Goal: Task Accomplishment & Management: Manage account settings

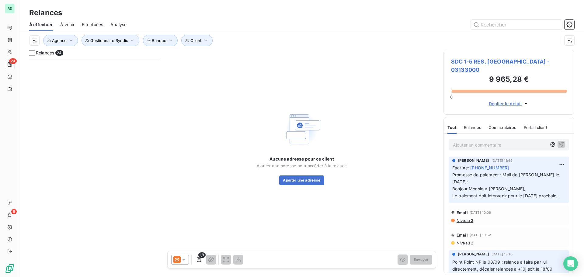
scroll to position [213, 126]
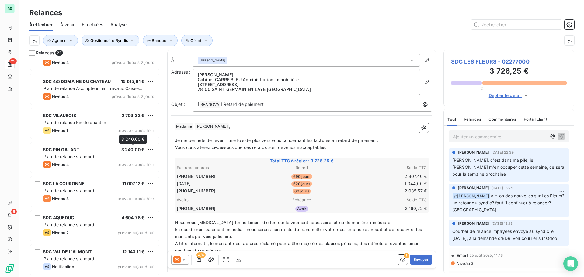
scroll to position [533, 0]
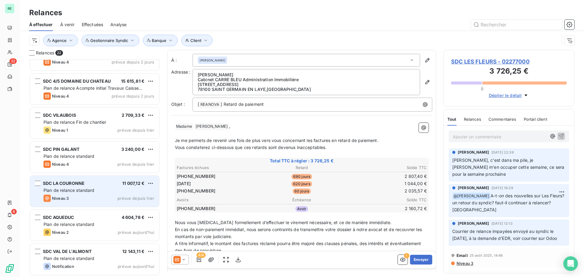
click at [72, 190] on span "Plan de relance standard" at bounding box center [69, 190] width 51 height 5
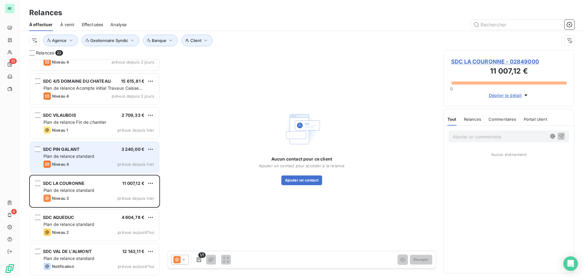
click at [88, 167] on div "Niveau 4 prévue depuis hier" at bounding box center [99, 164] width 111 height 7
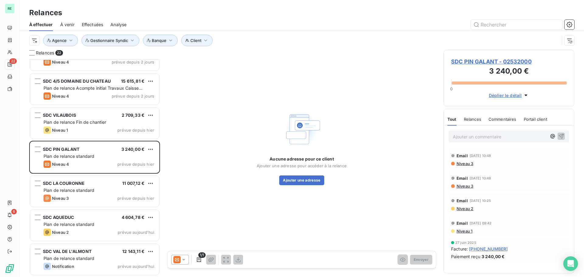
click at [184, 258] on icon at bounding box center [184, 260] width 6 height 6
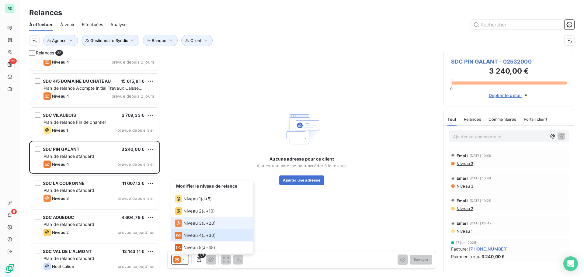
click at [194, 222] on span "Niveau 3" at bounding box center [192, 223] width 18 height 6
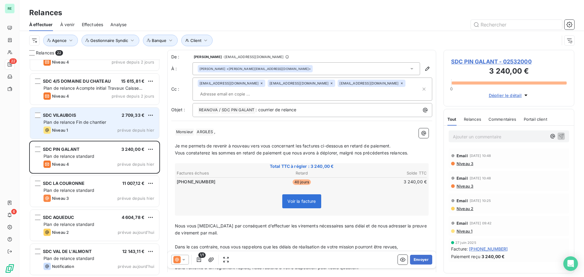
click at [72, 119] on div "SDC VILAUBOIS 2 709,33 € Plan de relance Fin de chantier Niveau 1 prévue depuis…" at bounding box center [94, 123] width 129 height 31
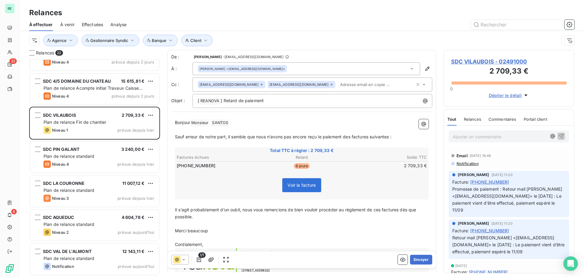
scroll to position [441, 0]
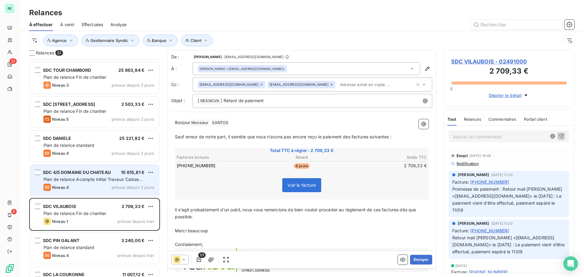
click at [86, 170] on span "SDC 4/5 DOMAINE DU CHATEAU" at bounding box center [77, 172] width 68 height 5
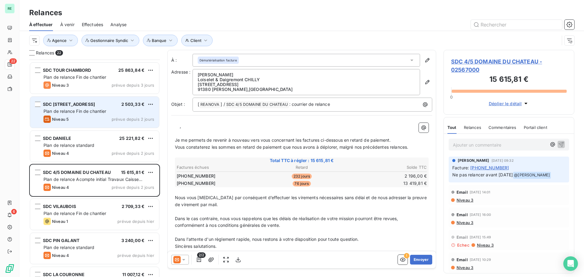
click at [90, 115] on div "SDC [STREET_ADDRESS] € Plan de relance Fin de chantier Niveau 5 prévue depuis 2…" at bounding box center [94, 112] width 129 height 31
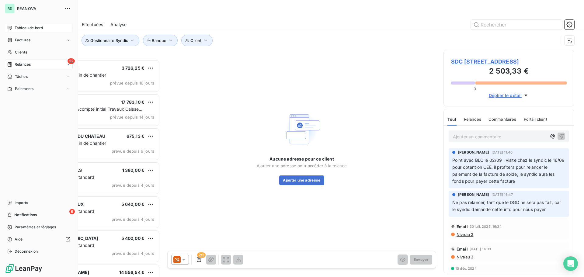
click at [15, 26] on span "Tableau de bord" at bounding box center [29, 27] width 28 height 5
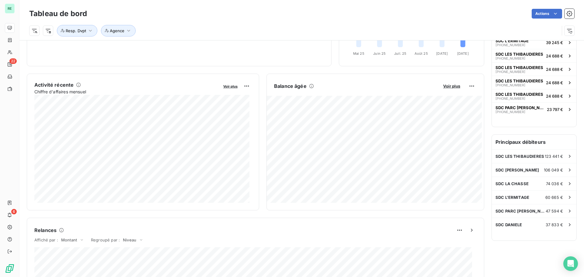
scroll to position [92, 0]
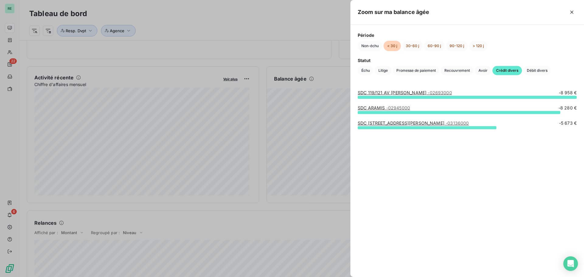
click at [575, 11] on icon "button" at bounding box center [572, 12] width 6 height 6
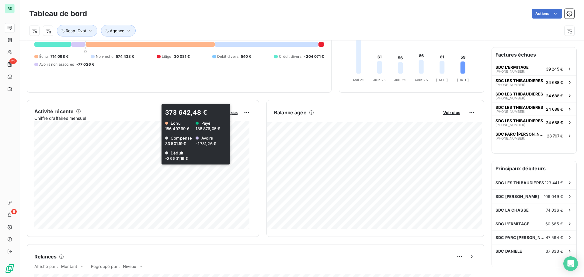
scroll to position [12, 0]
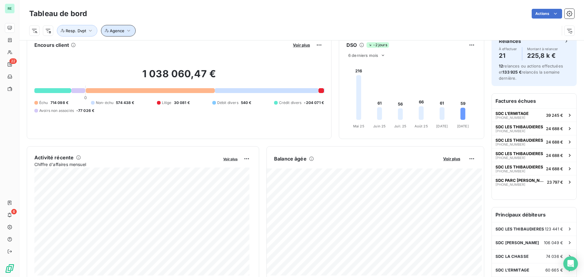
click at [115, 29] on span "Agence" at bounding box center [117, 30] width 15 height 5
click at [182, 43] on div at bounding box center [218, 46] width 88 height 13
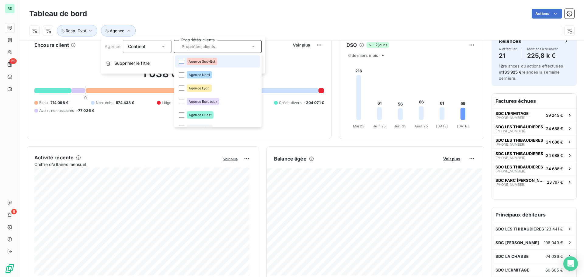
click at [183, 61] on div at bounding box center [181, 61] width 5 height 5
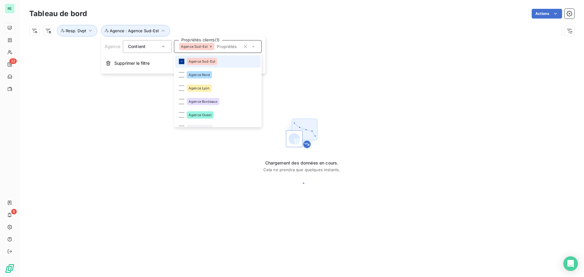
scroll to position [0, 0]
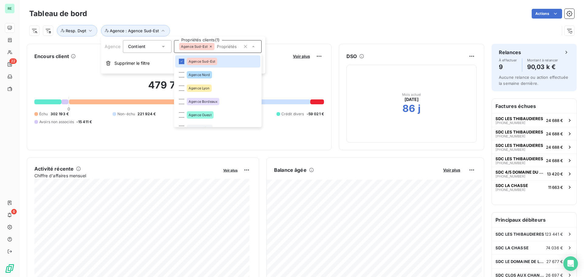
click at [198, 15] on div "Actions" at bounding box center [334, 14] width 480 height 10
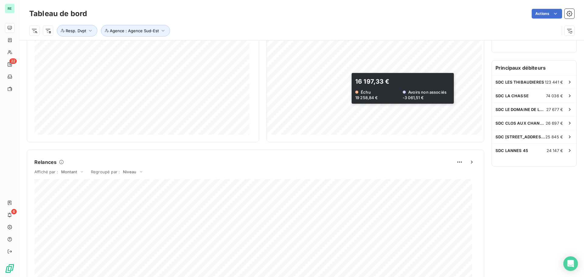
scroll to position [92, 0]
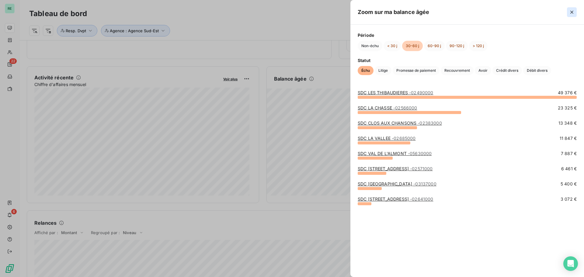
click at [574, 8] on button "button" at bounding box center [572, 12] width 10 height 10
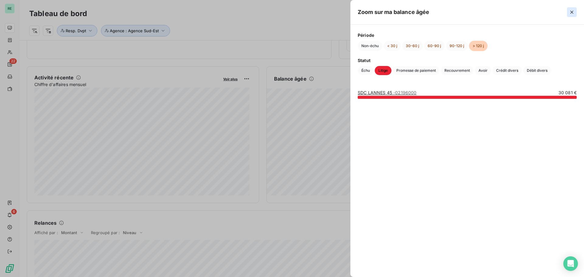
click at [572, 10] on icon "button" at bounding box center [572, 12] width 6 height 6
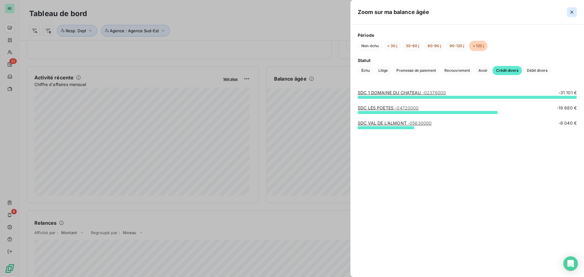
click at [571, 14] on icon "button" at bounding box center [572, 12] width 6 height 6
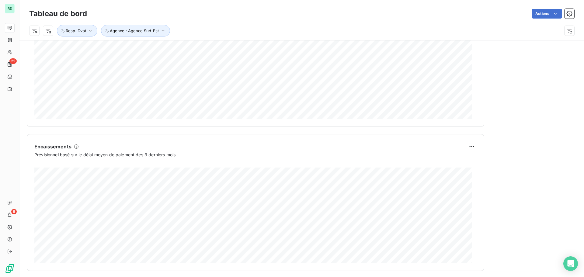
scroll to position [316, 0]
